Goal: Check status: Check status

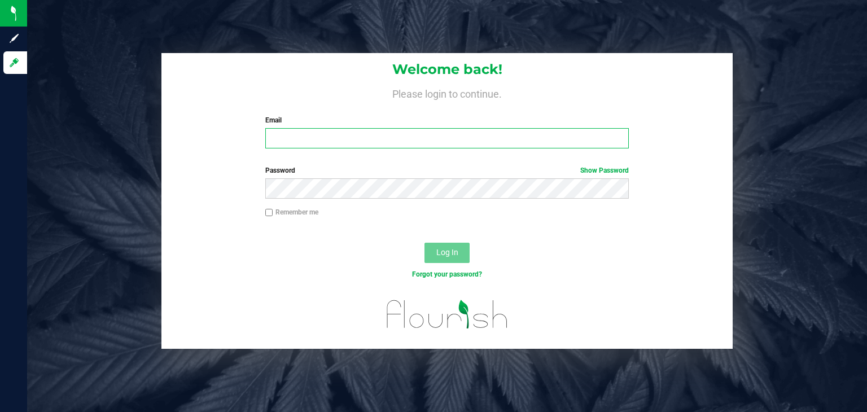
type input "[EMAIL_ADDRESS][DOMAIN_NAME]"
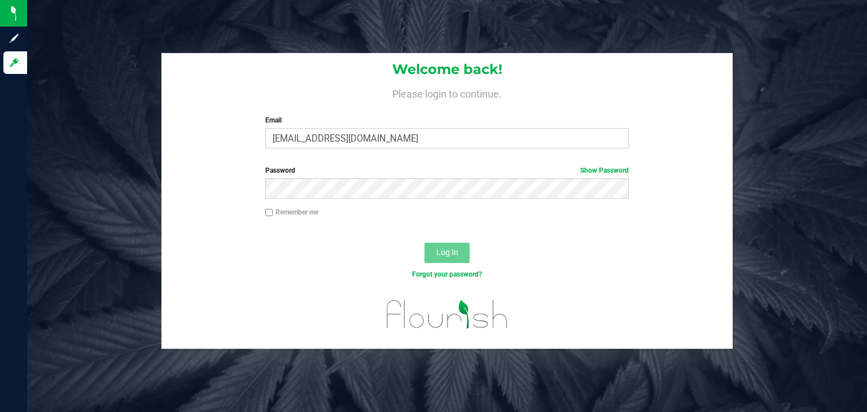
click at [269, 211] on input "Remember me" at bounding box center [269, 213] width 8 height 8
checkbox input "true"
click at [434, 247] on button "Log In" at bounding box center [446, 253] width 45 height 20
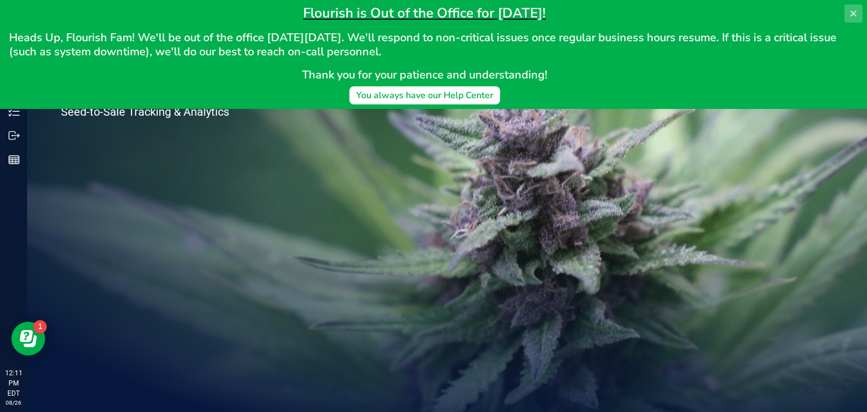
click at [848, 19] on button at bounding box center [853, 14] width 18 height 18
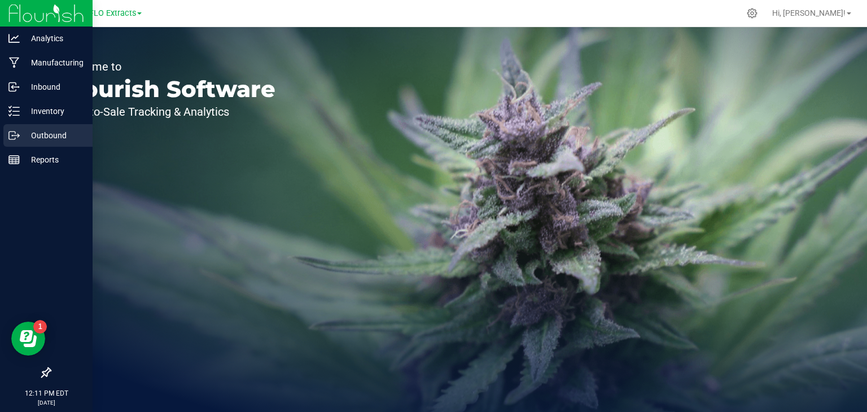
click at [21, 136] on p "Outbound" at bounding box center [54, 136] width 68 height 14
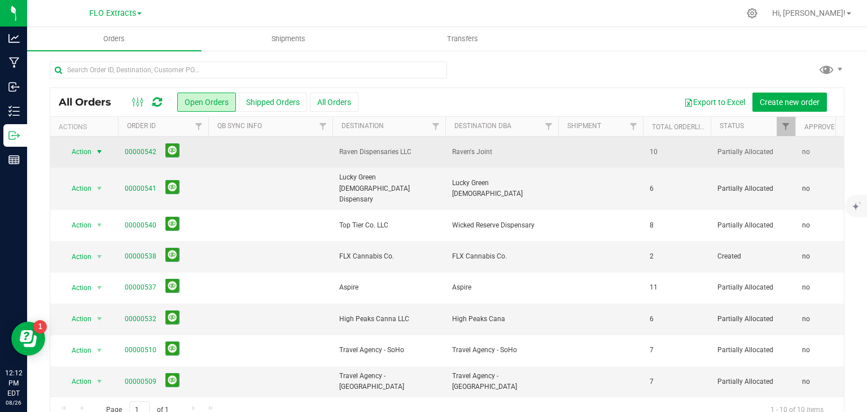
click at [82, 151] on span "Action" at bounding box center [77, 152] width 30 height 16
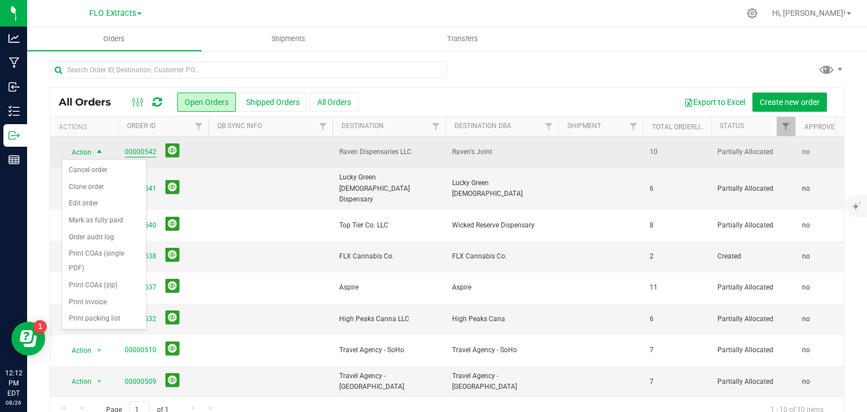
click at [142, 152] on link "00000542" at bounding box center [141, 152] width 32 height 11
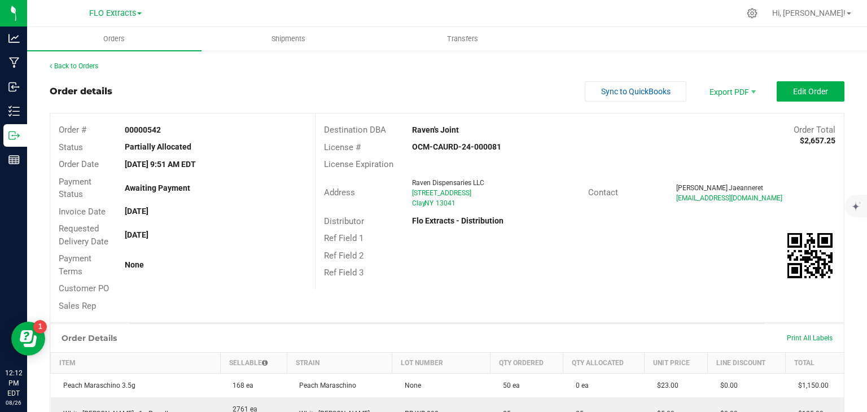
click at [84, 70] on div "Back to Orders" at bounding box center [447, 66] width 794 height 10
click at [86, 62] on link "Back to Orders" at bounding box center [74, 66] width 49 height 8
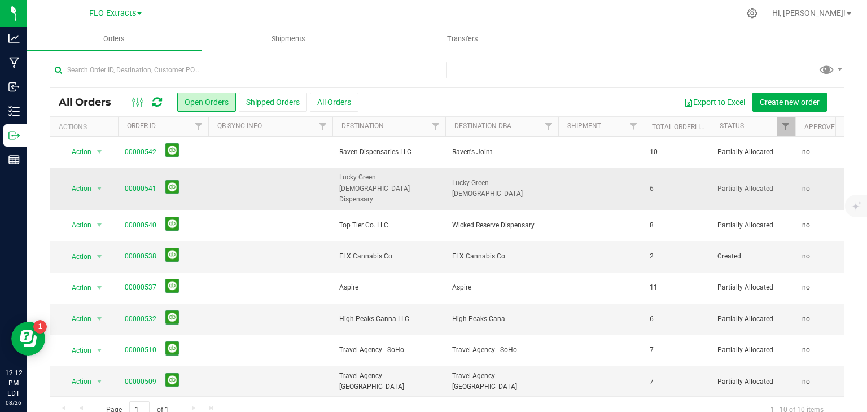
click at [130, 183] on link "00000541" at bounding box center [141, 188] width 32 height 11
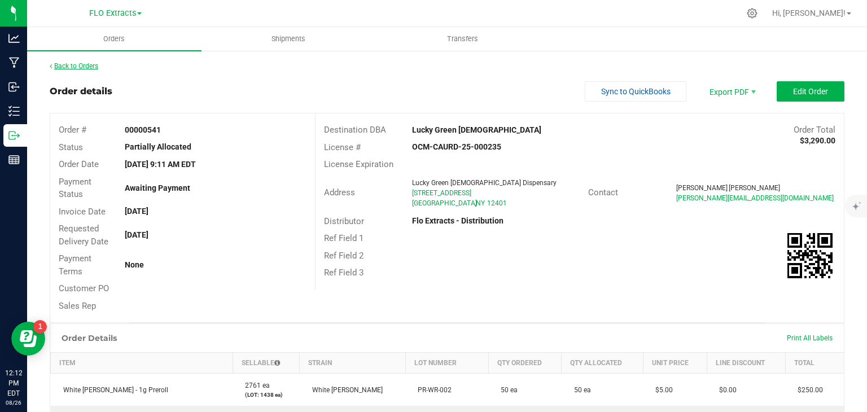
click at [81, 68] on link "Back to Orders" at bounding box center [74, 66] width 49 height 8
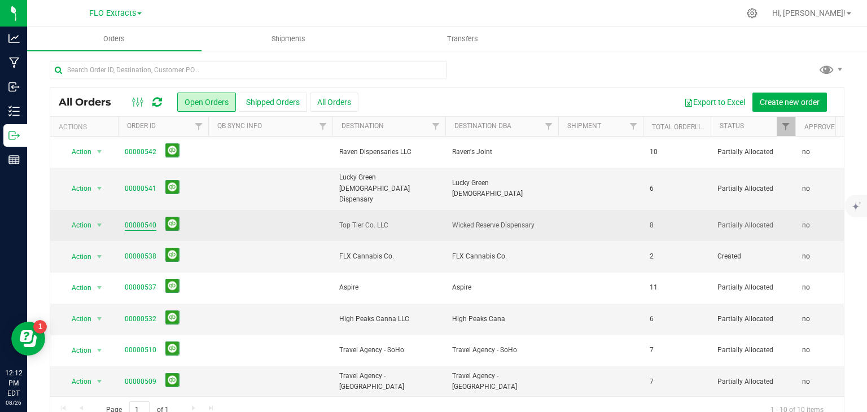
click at [133, 220] on link "00000540" at bounding box center [141, 225] width 32 height 11
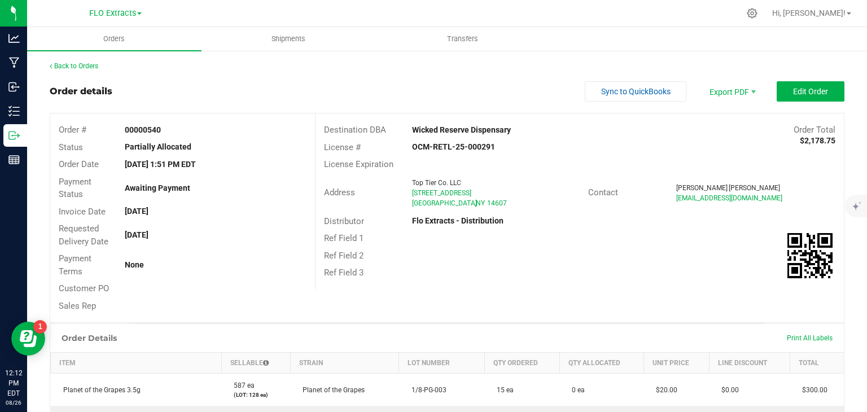
click at [81, 70] on div "Back to Orders" at bounding box center [447, 66] width 794 height 10
click at [82, 63] on link "Back to Orders" at bounding box center [74, 66] width 49 height 8
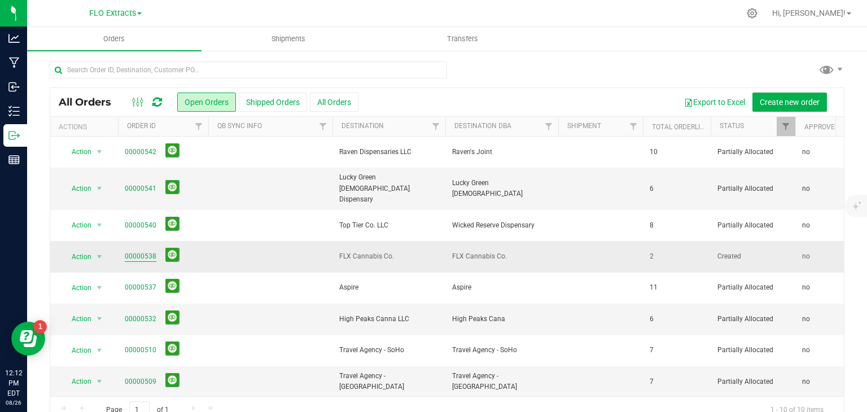
click at [133, 251] on link "00000538" at bounding box center [141, 256] width 32 height 11
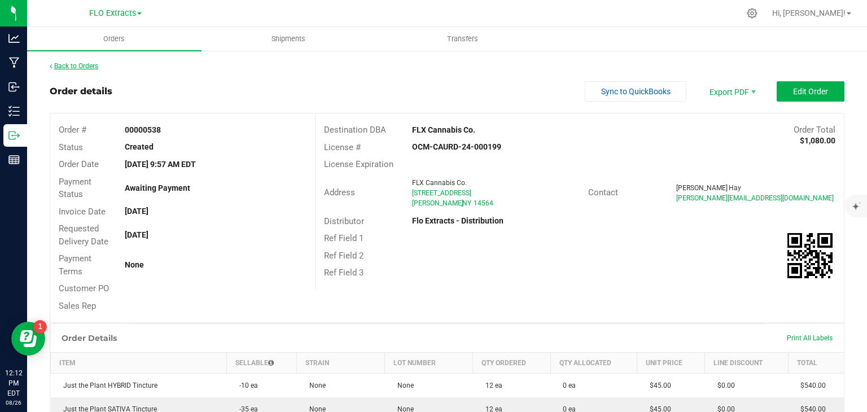
click at [66, 68] on link "Back to Orders" at bounding box center [74, 66] width 49 height 8
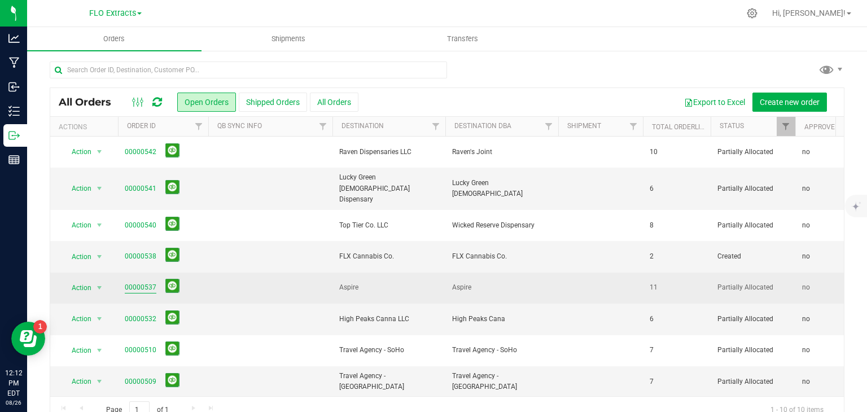
click at [137, 282] on link "00000537" at bounding box center [141, 287] width 32 height 11
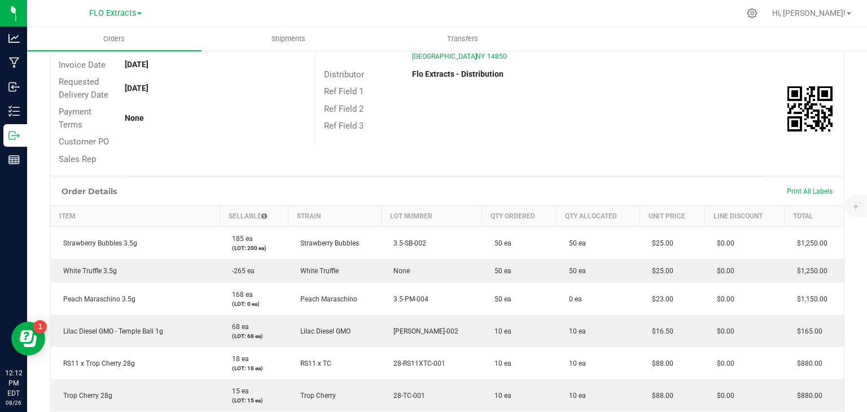
scroll to position [147, 0]
